Goal: Check status: Check status

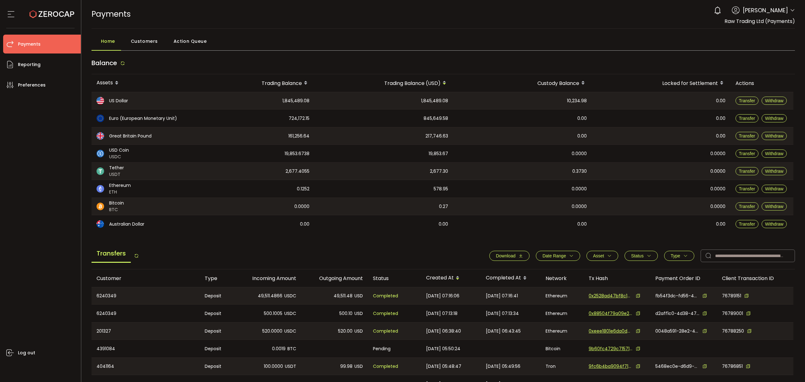
click at [792, 9] on header "PDF is being processed and will download to your computer PAYMENTS Buy Power $0…" at bounding box center [443, 14] width 724 height 29
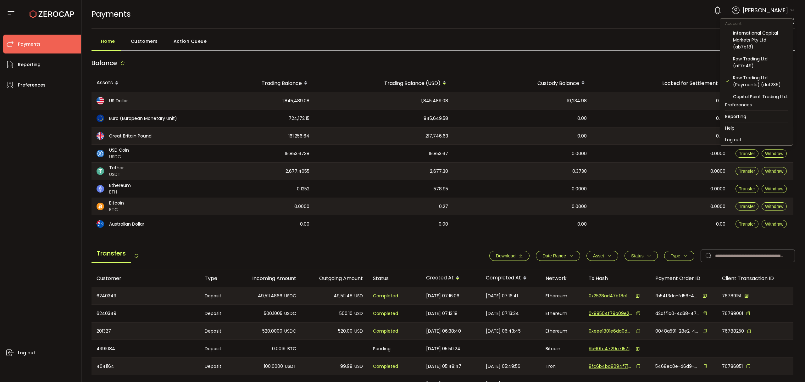
click at [791, 11] on icon at bounding box center [792, 10] width 5 height 5
click at [748, 67] on div "Raw Trading Ltd (af7c49)" at bounding box center [760, 62] width 55 height 14
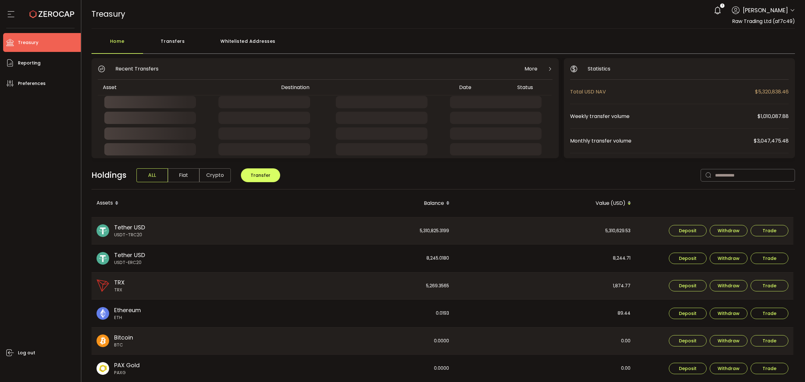
click at [189, 38] on div "Transfers" at bounding box center [173, 44] width 60 height 19
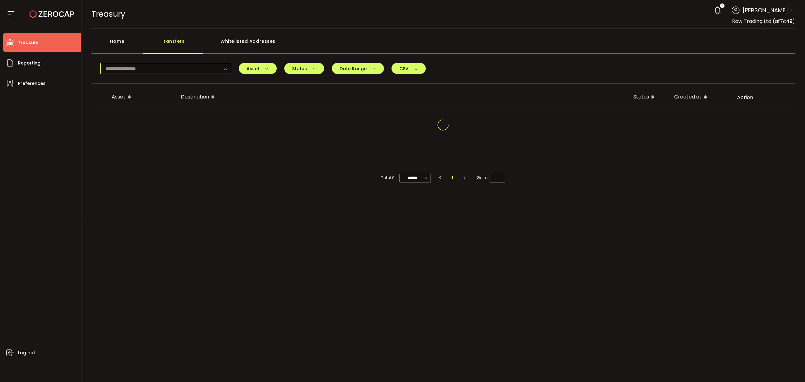
click at [176, 66] on input "text" at bounding box center [165, 68] width 131 height 11
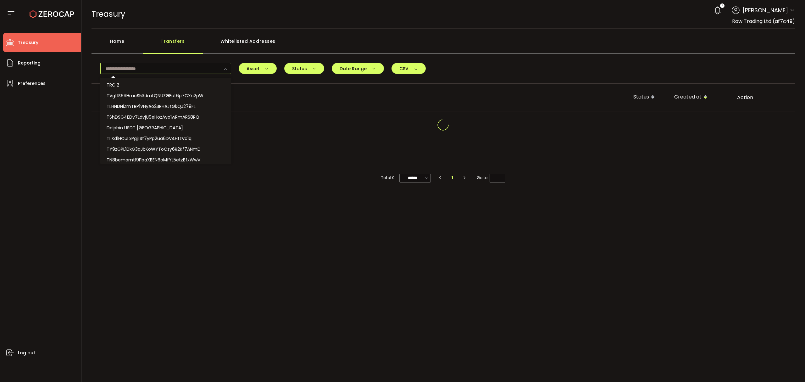
paste input "**********"
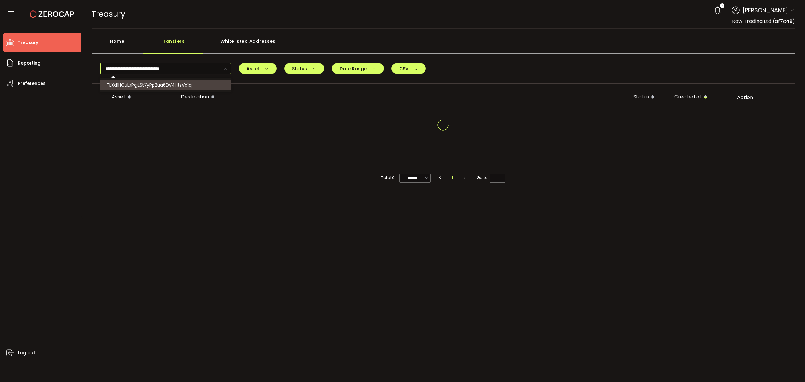
type input "**********"
click at [194, 82] on li "TLXd1HCuLxPgjLSt7yPp2ua6DV4HtzVc1q" at bounding box center [166, 85] width 132 height 11
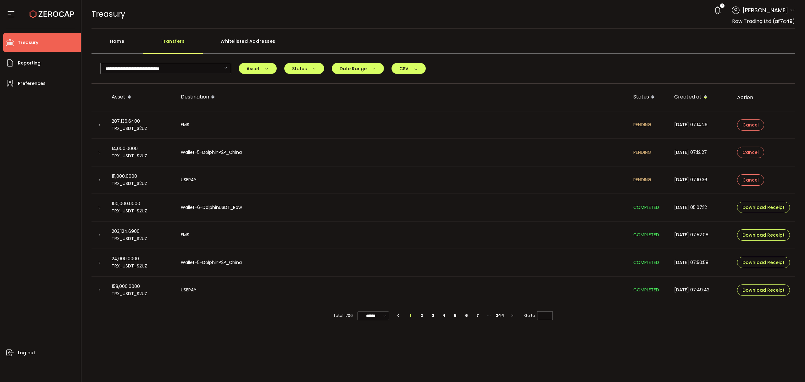
click at [101, 210] on div at bounding box center [99, 207] width 5 height 6
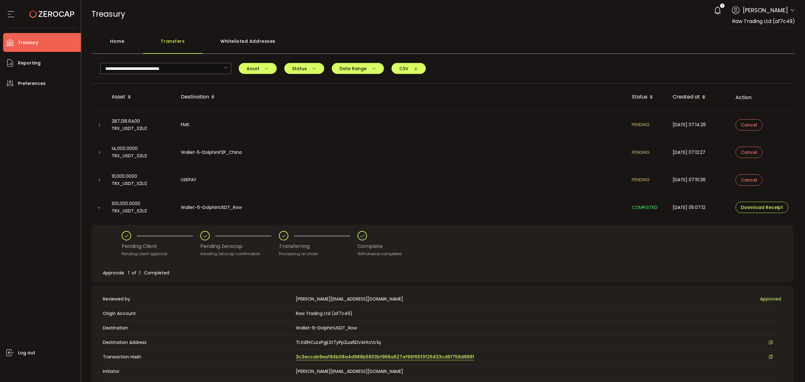
click at [401, 359] on span "3c3eccab9eaf84b08a4d989b5803bf966a627af99f65f3f26433cd6f758d999f" at bounding box center [385, 356] width 178 height 7
click at [183, 42] on div "Transfers" at bounding box center [173, 44] width 60 height 19
click at [99, 208] on icon at bounding box center [99, 208] width 4 height 4
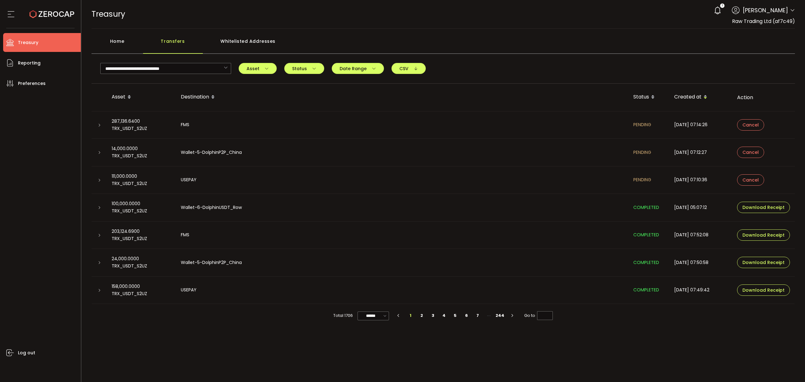
drag, startPoint x: 128, startPoint y: 42, endPoint x: 153, endPoint y: 46, distance: 25.1
click at [130, 42] on div "Home" at bounding box center [118, 44] width 52 height 19
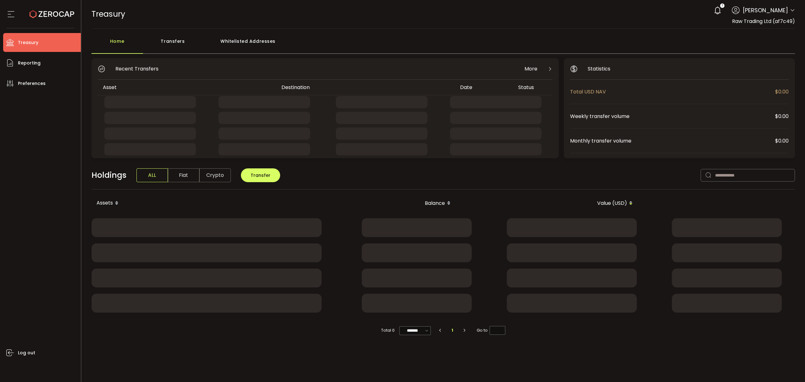
click at [181, 40] on div "Transfers" at bounding box center [173, 44] width 60 height 19
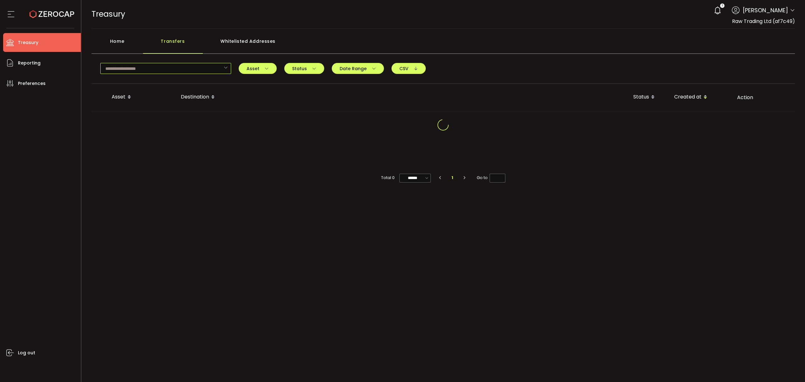
click at [163, 66] on input "text" at bounding box center [165, 68] width 131 height 11
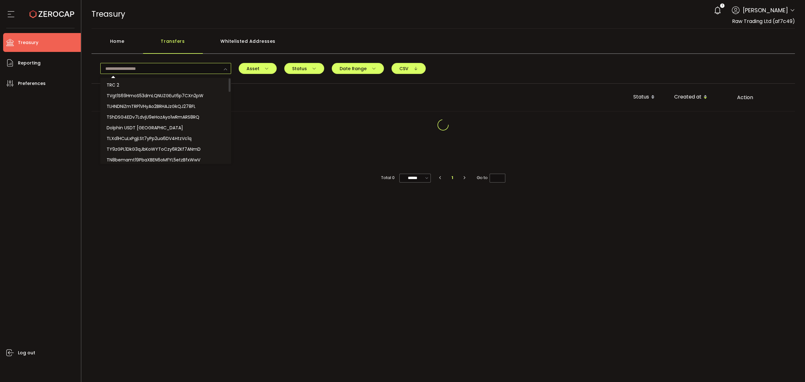
paste input "**********"
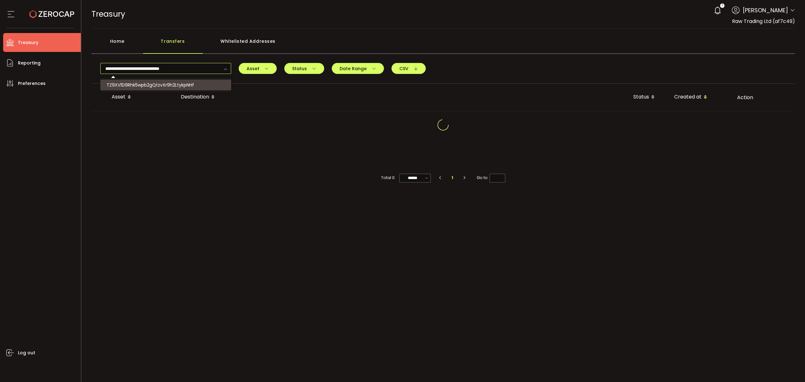
type input "**********"
click at [186, 87] on span "TZ9XV1D9Rhk5wpb2gQtzvXr9h2LtykpNHf" at bounding box center [150, 85] width 87 height 6
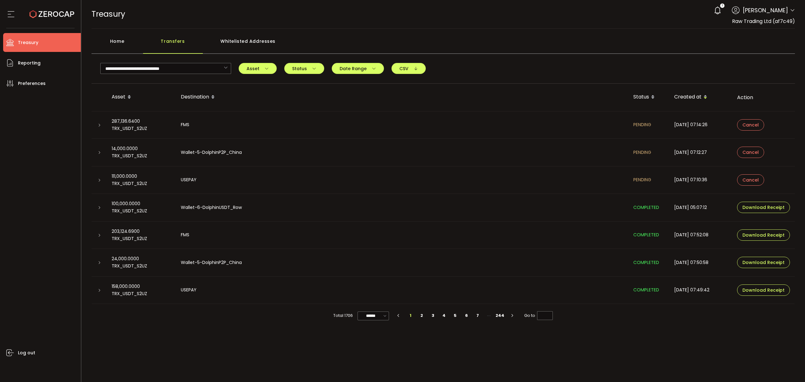
click at [95, 292] on div at bounding box center [99, 290] width 15 height 6
click at [97, 295] on td at bounding box center [99, 290] width 15 height 28
click at [99, 291] on icon at bounding box center [99, 290] width 4 height 4
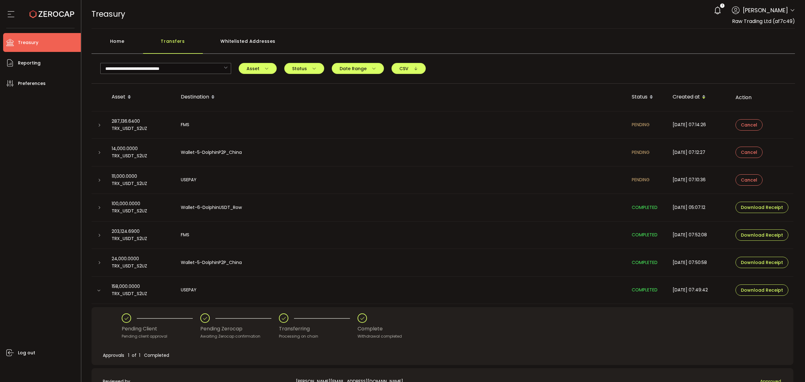
scroll to position [174, 0]
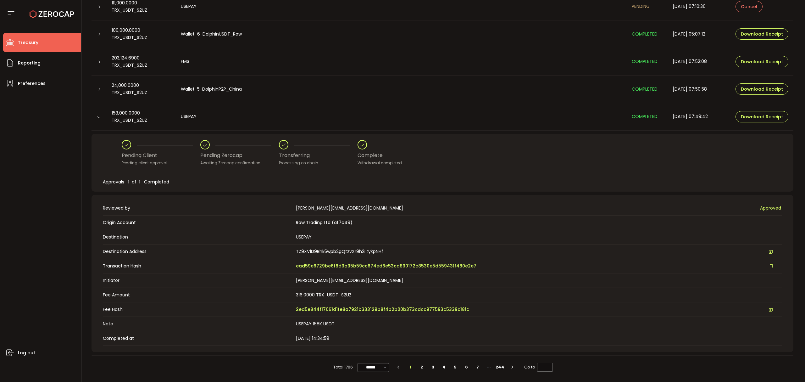
click at [331, 259] on td "Transaction Hash ead59e6729be6f8d9a95b59cc674ed6e53ca890172c8530e5d559431f480e2…" at bounding box center [442, 266] width 679 height 14
click at [326, 265] on span "ead59e6729be6f8d9a95b59cc674ed6e53ca890172c8530e5d559431f480e2e7" at bounding box center [386, 266] width 181 height 7
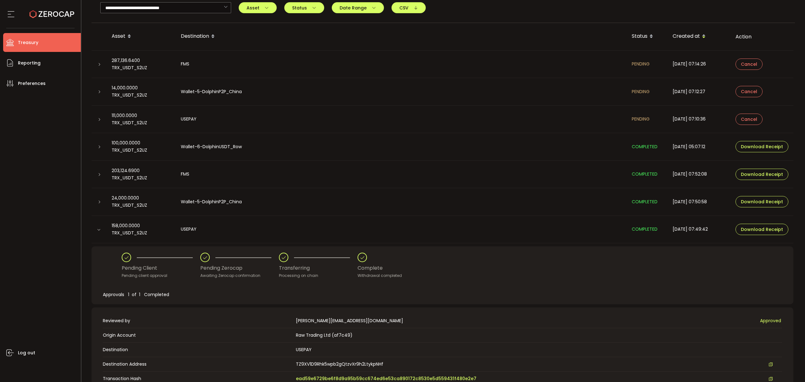
scroll to position [48, 0]
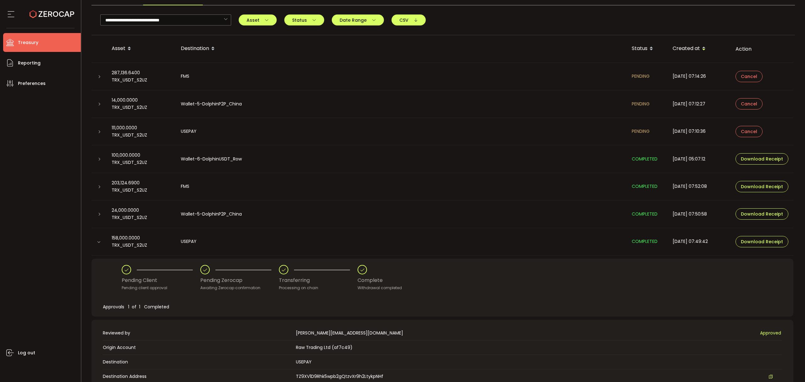
click at [98, 243] on div at bounding box center [99, 241] width 6 height 5
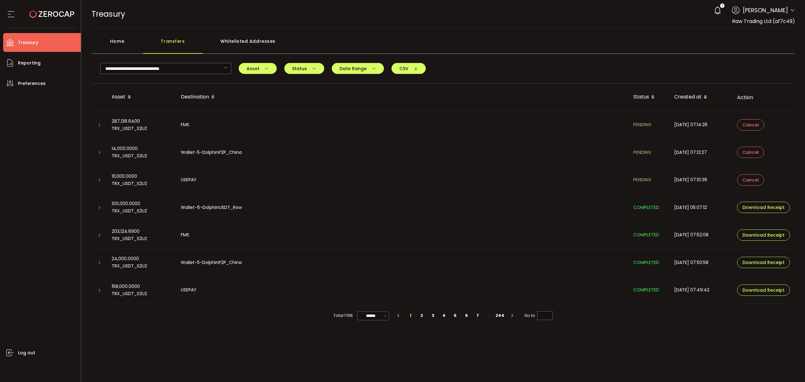
scroll to position [0, 0]
click at [116, 45] on div "Home" at bounding box center [118, 44] width 52 height 19
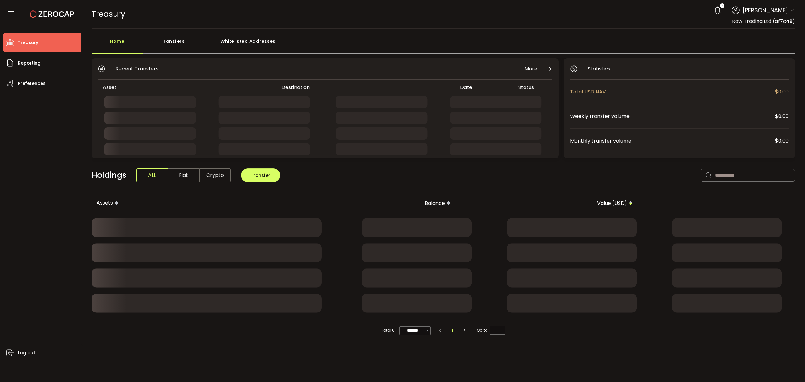
drag, startPoint x: 166, startPoint y: 36, endPoint x: 167, endPoint y: 46, distance: 9.4
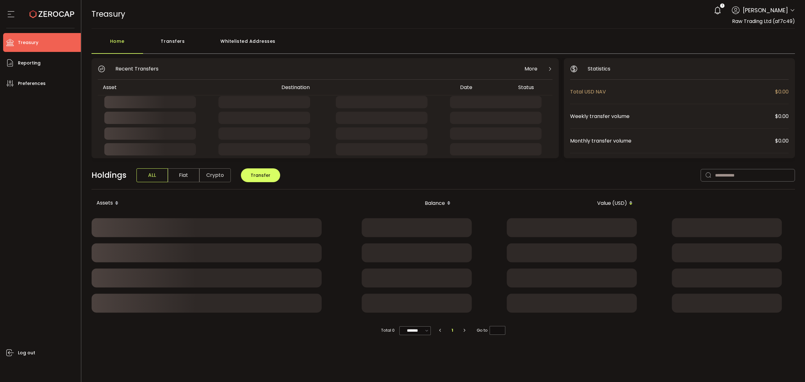
click at [167, 36] on div "Transfers" at bounding box center [173, 44] width 60 height 19
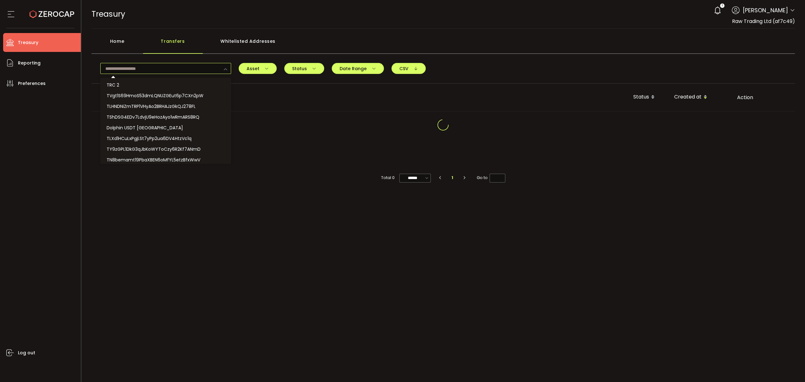
click at [160, 67] on input "text" at bounding box center [165, 68] width 131 height 11
paste input "**********"
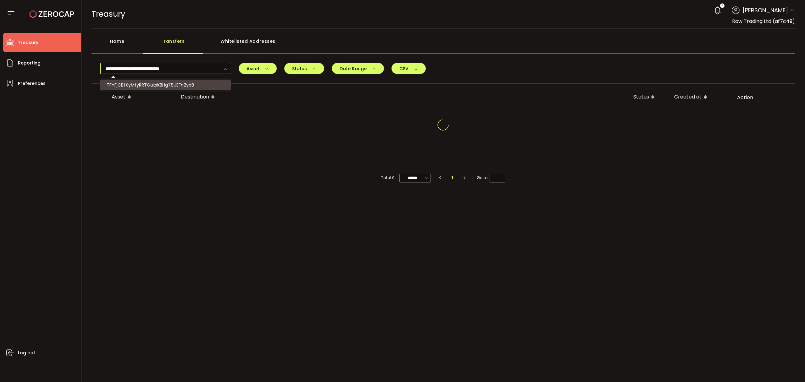
type input "**********"
click at [208, 84] on li "TFnFjCBtXyMtyRRTGutxKBHg78UEFn2ybB" at bounding box center [166, 85] width 132 height 11
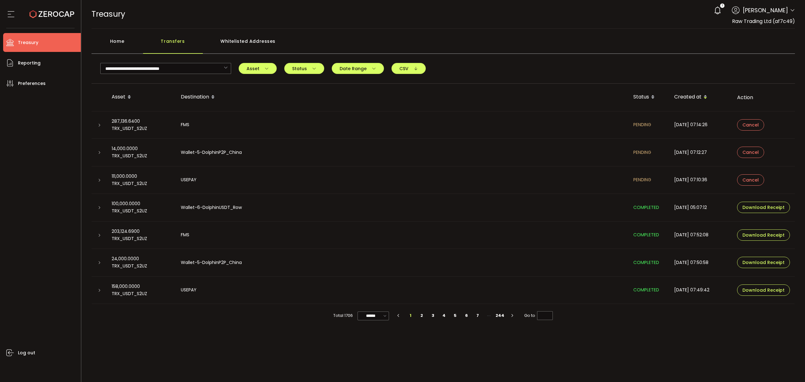
click at [99, 260] on div at bounding box center [99, 262] width 5 height 6
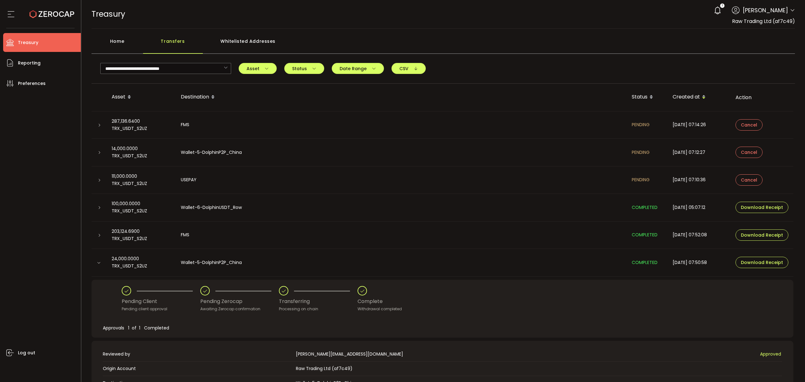
scroll to position [174, 0]
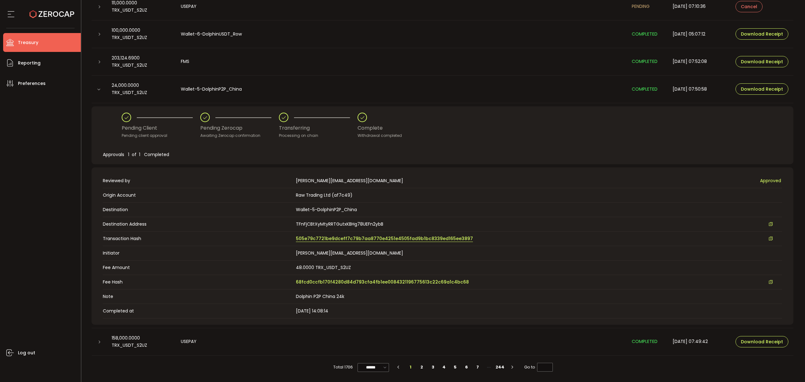
click at [372, 238] on span "505e79c7721be9dceff7c79b7aa8770e4251e4505fad9b1bc8339ed165ee3897" at bounding box center [384, 238] width 177 height 7
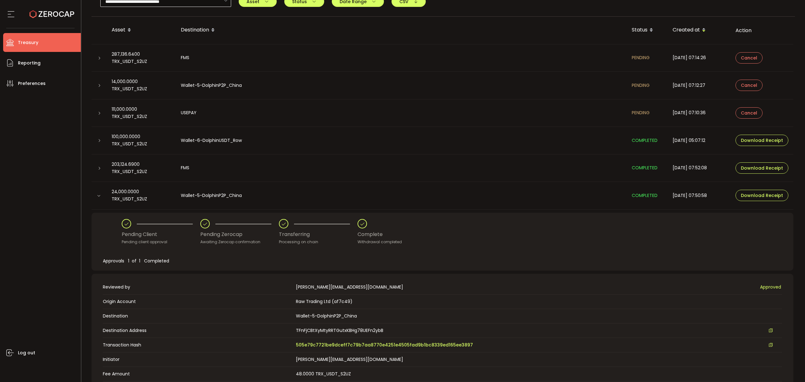
scroll to position [0, 0]
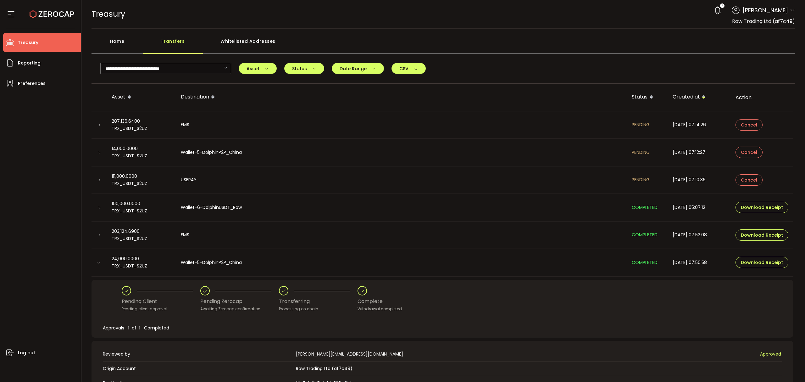
drag, startPoint x: 128, startPoint y: 47, endPoint x: 182, endPoint y: 42, distance: 54.3
click at [135, 45] on div "Home" at bounding box center [118, 44] width 52 height 19
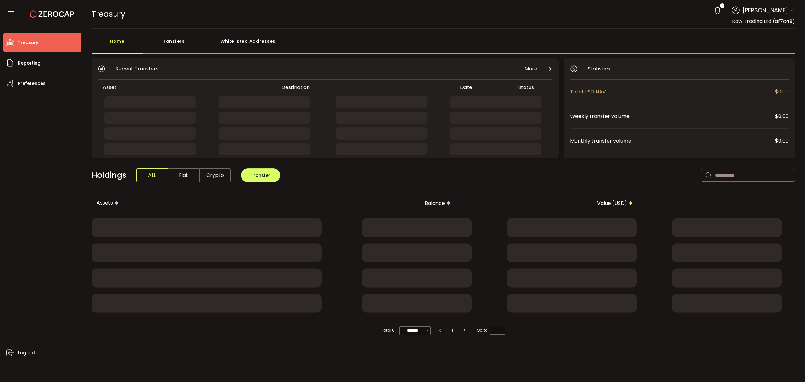
click at [181, 42] on div "Transfers" at bounding box center [173, 44] width 60 height 19
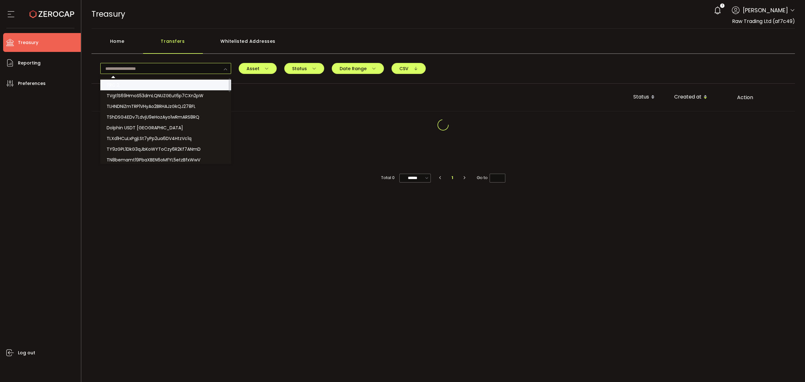
drag, startPoint x: 169, startPoint y: 68, endPoint x: 198, endPoint y: 84, distance: 33.0
click at [170, 68] on input "text" at bounding box center [165, 68] width 131 height 11
paste input "**********"
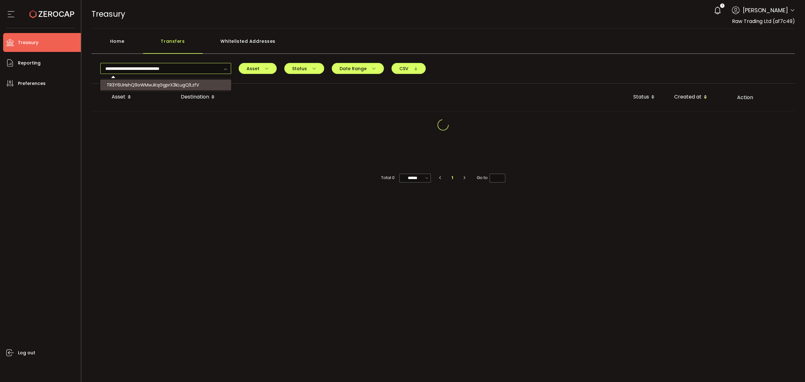
type input "**********"
click at [193, 87] on span "TR3Y6UHshQ9oWMwJKqGgprX3kLugQ1LzfV" at bounding box center [153, 85] width 92 height 6
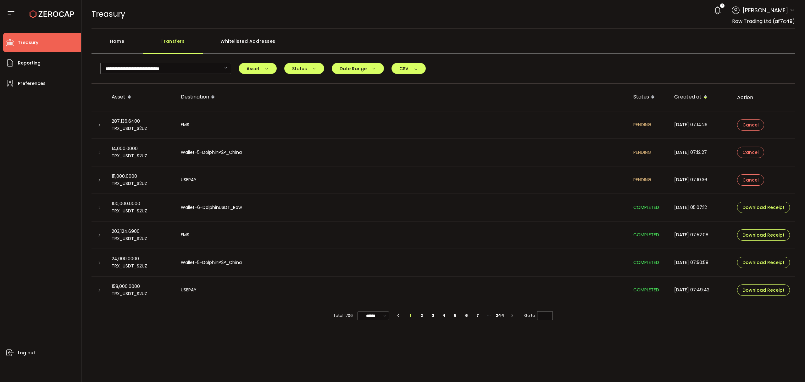
click at [99, 235] on icon at bounding box center [99, 235] width 4 height 4
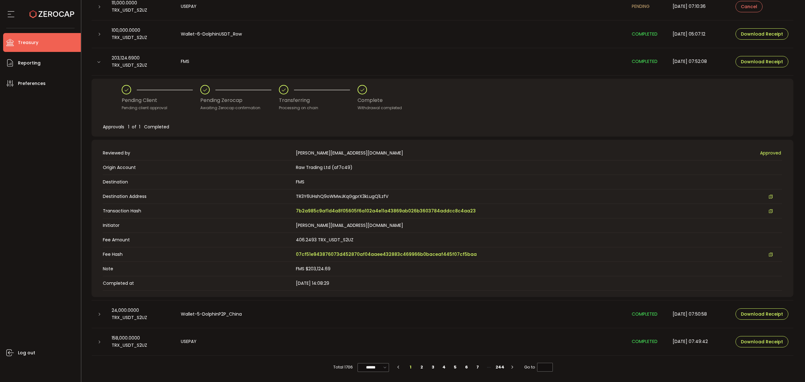
scroll to position [174, 0]
click at [364, 213] on span "7b2a985c9af1d4a8f05605f6a102a4e11a43869ab026b3603784addcc8c4aa23" at bounding box center [386, 211] width 180 height 7
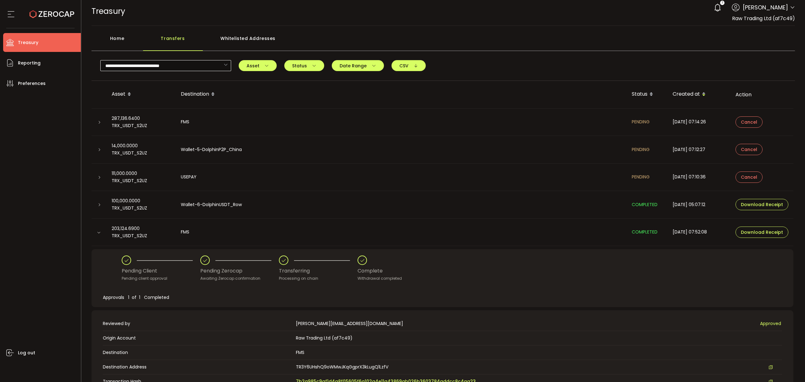
scroll to position [0, 0]
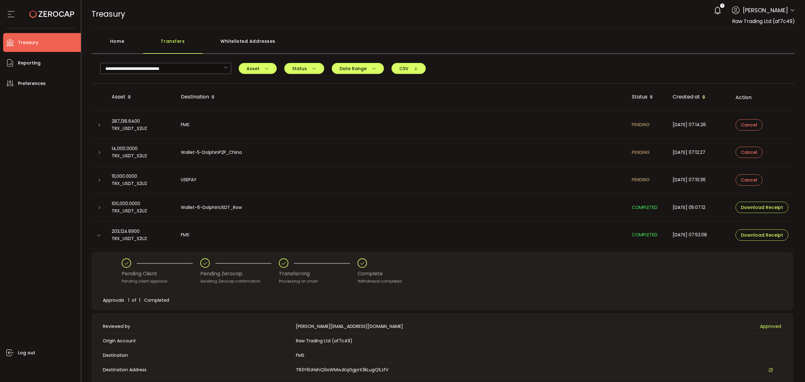
click at [136, 40] on div "Home" at bounding box center [118, 44] width 52 height 19
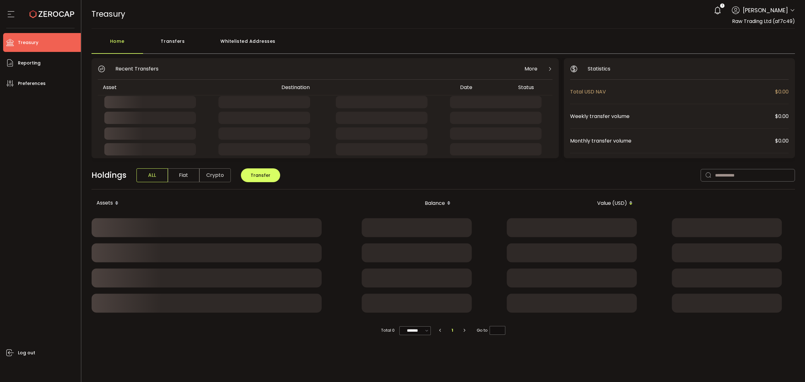
drag, startPoint x: 165, startPoint y: 42, endPoint x: 179, endPoint y: 48, distance: 15.1
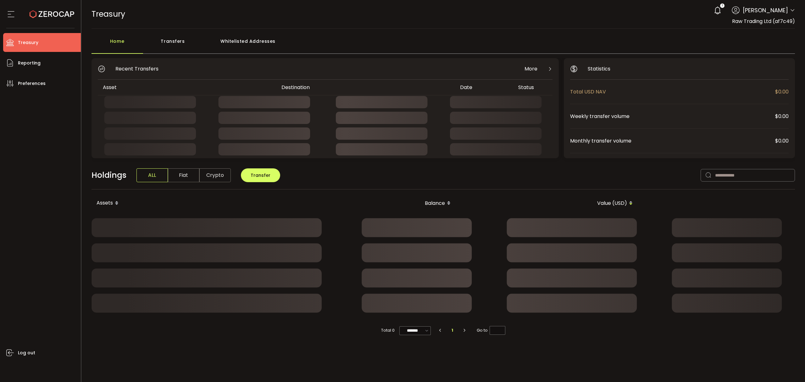
click at [166, 42] on div "Transfers" at bounding box center [173, 44] width 60 height 19
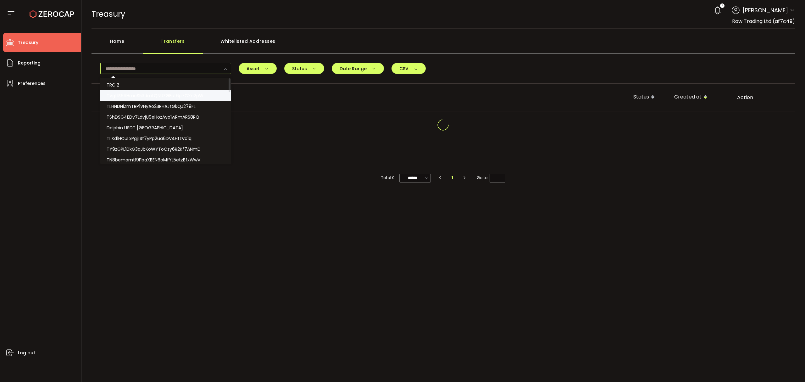
drag, startPoint x: 176, startPoint y: 69, endPoint x: 200, endPoint y: 95, distance: 35.4
click at [177, 70] on input "text" at bounding box center [165, 68] width 131 height 11
paste input "**********"
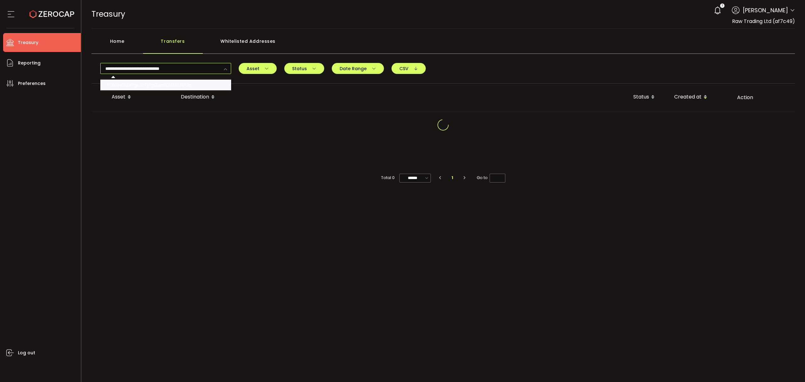
type input "**********"
click at [186, 81] on li "TLXd1HCuLxPgjLSt7yPp2ua6DV4HtzVc1q" at bounding box center [166, 85] width 132 height 11
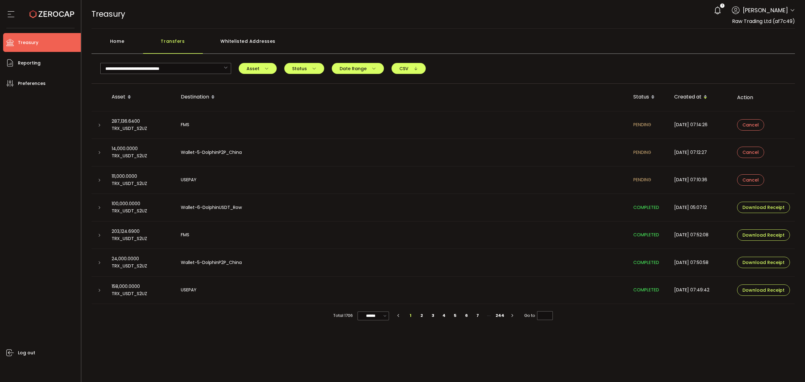
click at [99, 209] on icon at bounding box center [99, 208] width 4 height 4
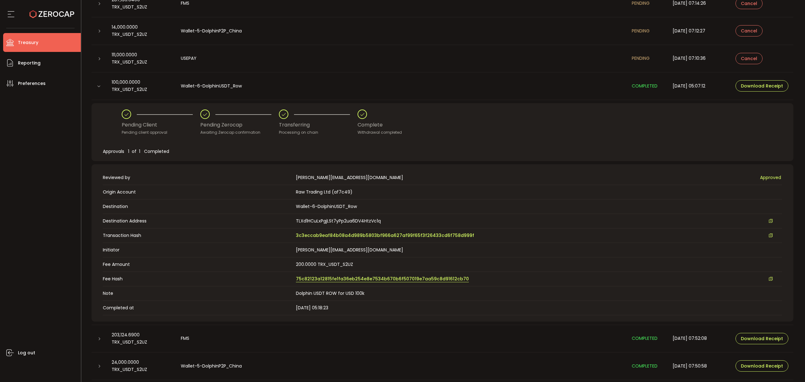
scroll to position [126, 0]
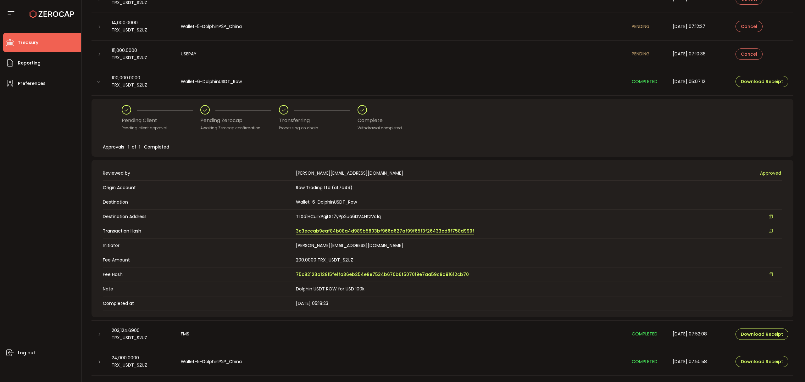
click at [345, 234] on link "3c3eccab9eaf84b08a4d989b5803bf966a627af99f65f3f26433cd6f758d999f" at bounding box center [385, 231] width 178 height 7
click at [417, 232] on span "3c3eccab9eaf84b08a4d989b5803bf966a627af99f65f3f26433cd6f758d999f" at bounding box center [385, 231] width 178 height 7
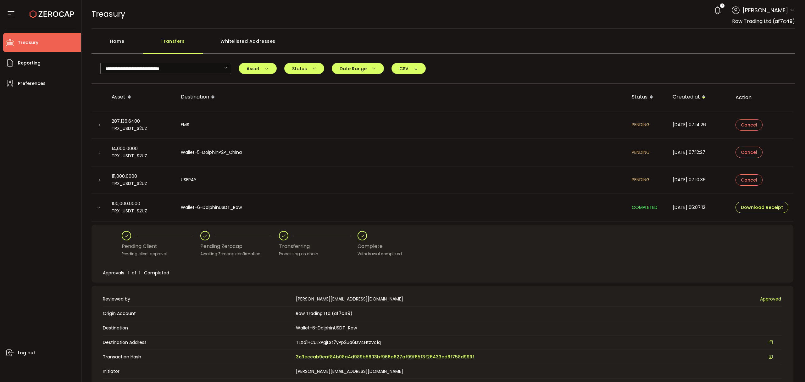
drag, startPoint x: 119, startPoint y: 47, endPoint x: 169, endPoint y: 41, distance: 51.0
click at [119, 47] on div "Home" at bounding box center [118, 44] width 52 height 19
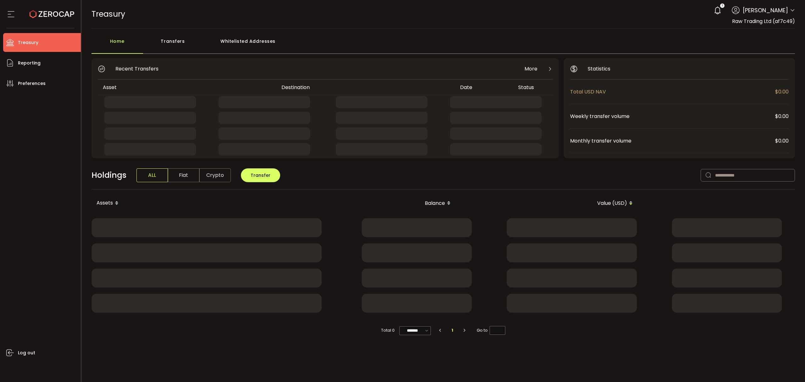
click at [174, 41] on div "Transfers" at bounding box center [173, 44] width 60 height 19
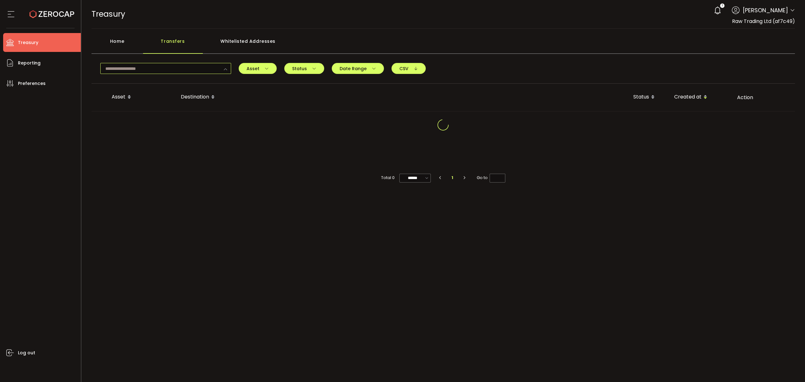
click at [186, 71] on input "text" at bounding box center [165, 68] width 131 height 11
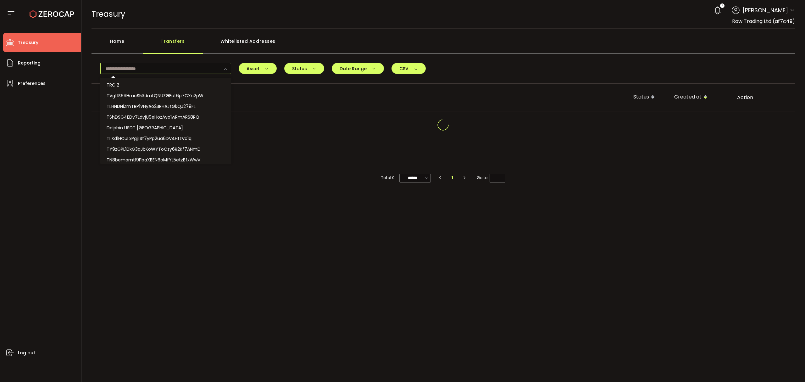
paste input "**********"
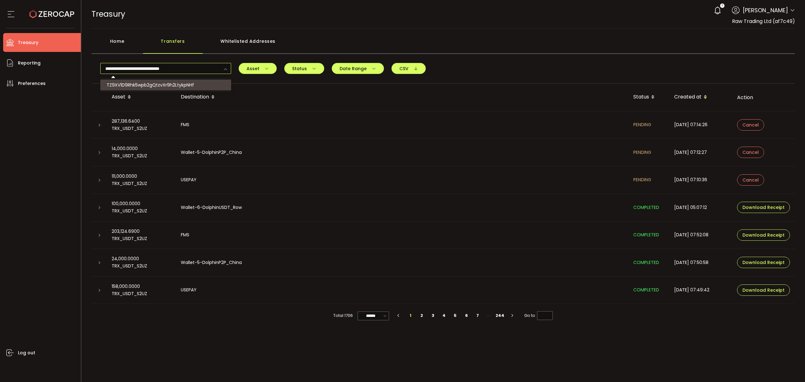
type input "**********"
click at [198, 84] on li "TZ9XV1D9Rhk5wpb2gQtzvXr9h2LtykpNHf" at bounding box center [166, 85] width 132 height 11
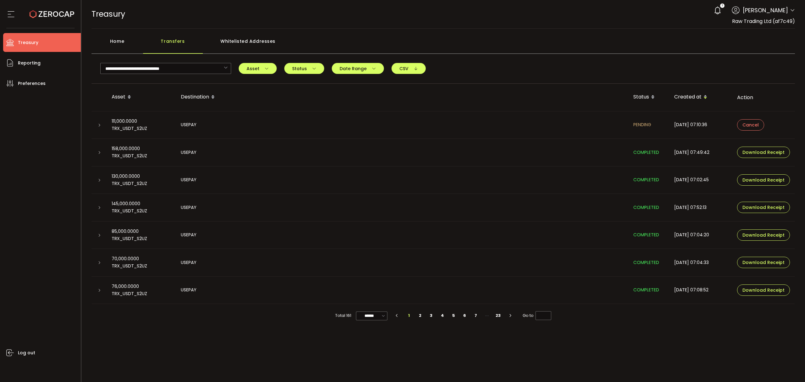
click at [101, 123] on icon at bounding box center [99, 125] width 4 height 4
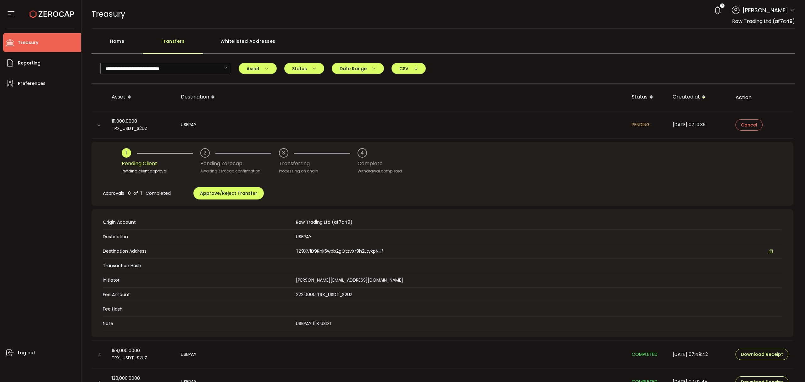
drag, startPoint x: 124, startPoint y: 46, endPoint x: 164, endPoint y: 45, distance: 40.6
click at [125, 47] on div "Home" at bounding box center [118, 44] width 52 height 19
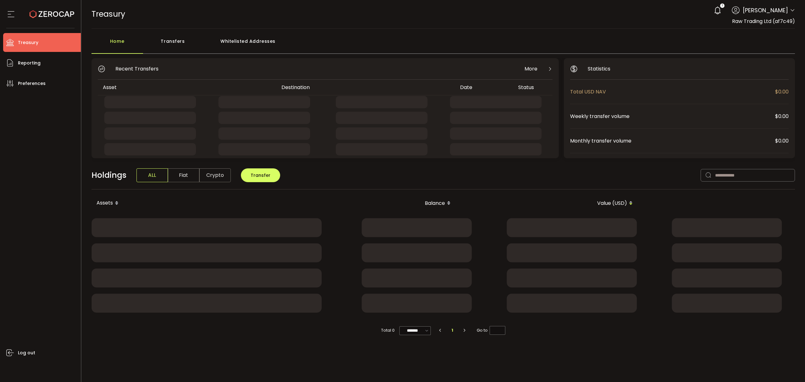
click at [164, 45] on div "Transfers" at bounding box center [173, 44] width 60 height 19
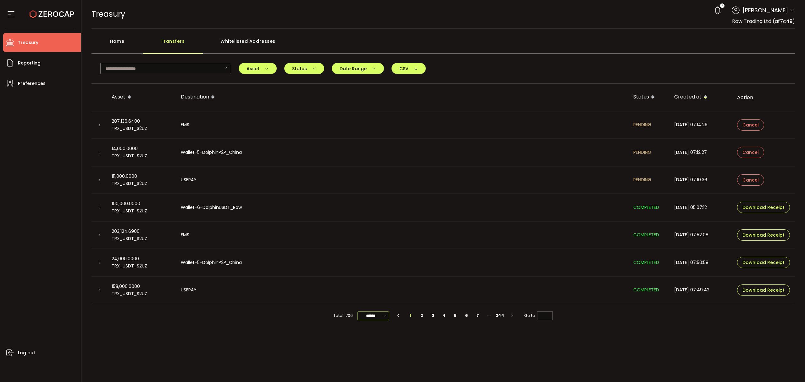
click at [380, 315] on input "******" at bounding box center [373, 315] width 31 height 9
click at [372, 360] on span "100/page" at bounding box center [374, 363] width 20 height 6
type input "********"
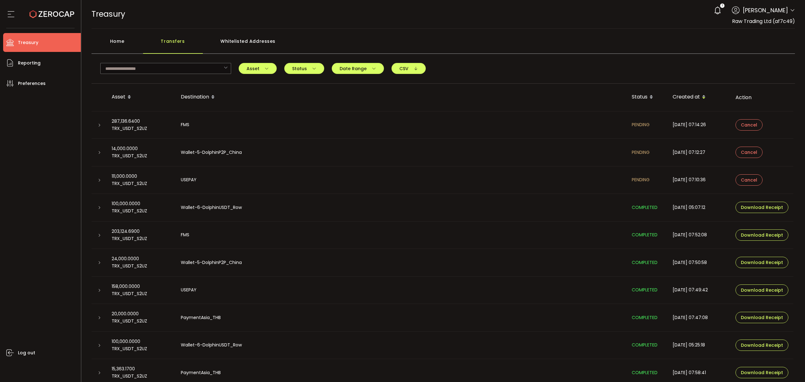
scroll to position [42, 0]
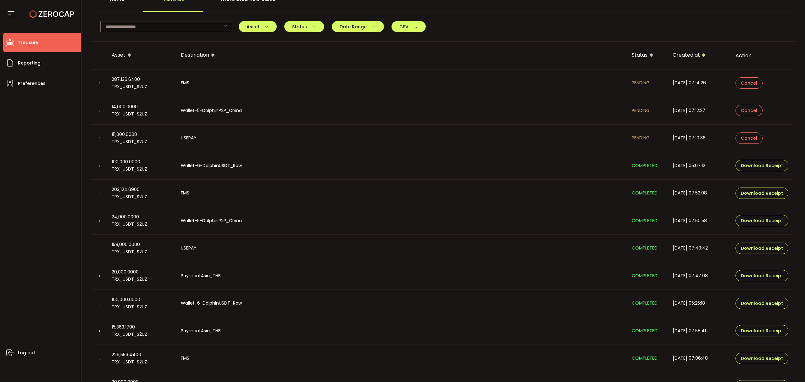
click at [97, 302] on icon at bounding box center [99, 304] width 4 height 4
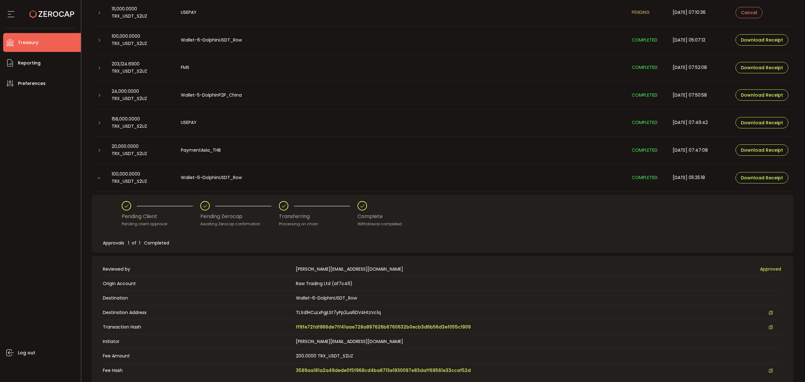
scroll to position [168, 0]
click at [369, 110] on td "USEPAY" at bounding box center [401, 123] width 451 height 28
click at [382, 329] on span "ff9fe72fdf966de7ff41aae728a897626b6760632b0ecb3d6b56d3ef055c1909" at bounding box center [383, 326] width 175 height 7
click at [97, 178] on icon at bounding box center [99, 178] width 4 height 4
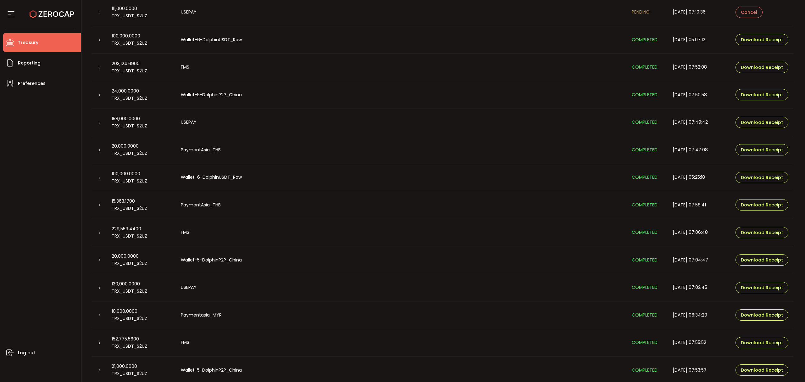
click at [97, 230] on div at bounding box center [99, 232] width 5 height 6
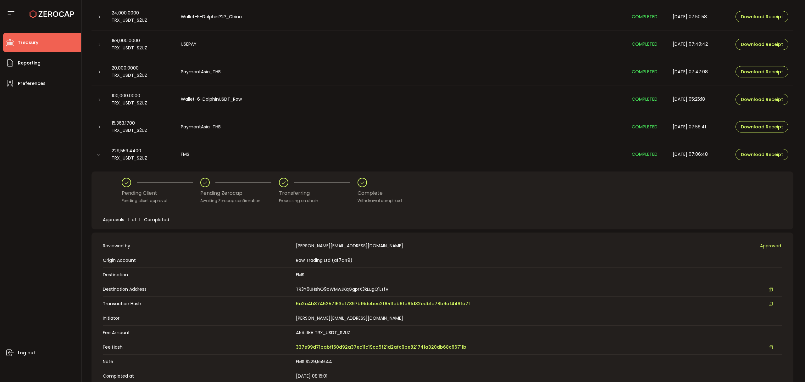
scroll to position [252, 0]
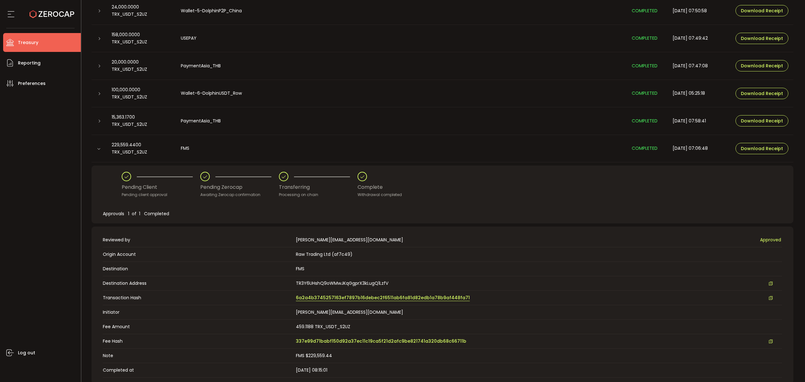
click at [348, 295] on span "6a2a4b3745257163ef7897b16debec2f6511ab6fa81d82edb1a78b9af448fa71" at bounding box center [383, 297] width 174 height 7
